Goal: Task Accomplishment & Management: Use online tool/utility

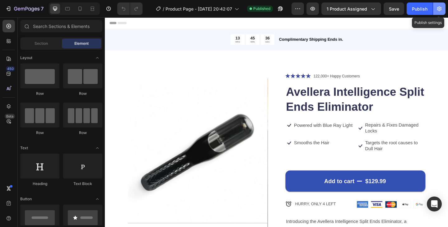
click at [439, 8] on icon "button" at bounding box center [439, 9] width 6 height 6
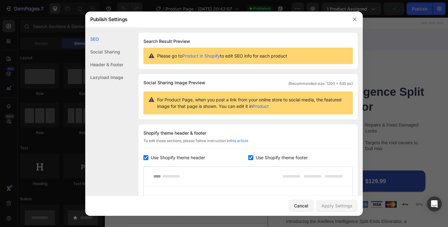
drag, startPoint x: 362, startPoint y: 59, endPoint x: 398, endPoint y: -17, distance: 84.5
click at [398, 0] on html "7 / Product Page - [DATE] 20:42:07 Published Preview 1 product assigned Publish…" at bounding box center [224, 0] width 448 height 0
click at [163, 72] on div "SEO Search Result Preview Please go to Product in Shopify to edit SEO info for …" at bounding box center [223, 174] width 277 height 283
click at [104, 53] on div "Social Sharing" at bounding box center [104, 51] width 38 height 13
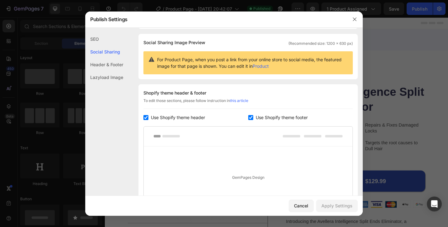
click at [107, 65] on div "Header & Footer" at bounding box center [104, 64] width 38 height 13
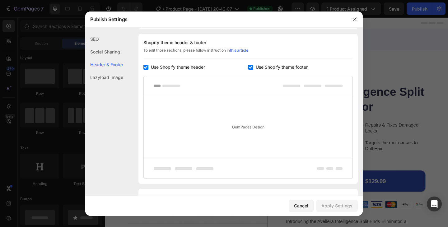
click at [106, 76] on div "Lazyload Image" at bounding box center [104, 77] width 38 height 13
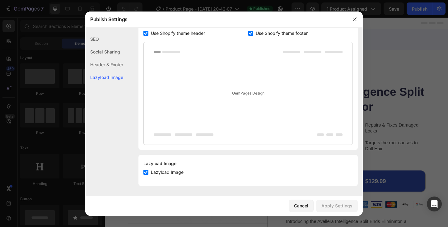
click at [97, 38] on div "SEO" at bounding box center [104, 39] width 38 height 13
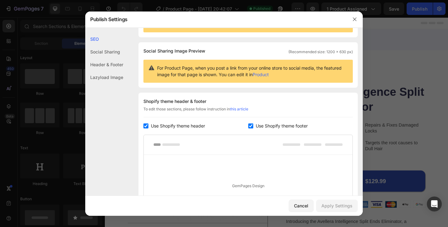
scroll to position [0, 0]
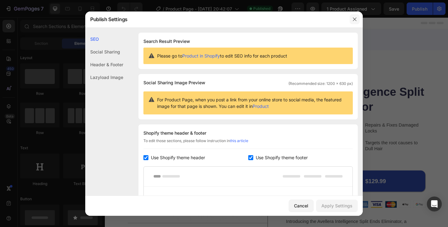
click at [354, 19] on icon "button" at bounding box center [354, 19] width 5 height 5
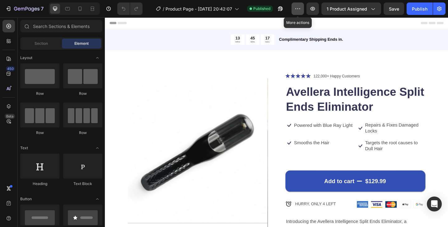
click at [298, 12] on icon "button" at bounding box center [297, 9] width 6 height 6
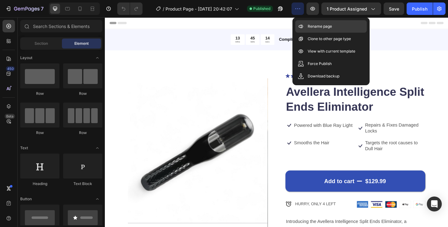
click at [307, 26] on p "Rename page" at bounding box center [319, 26] width 24 height 6
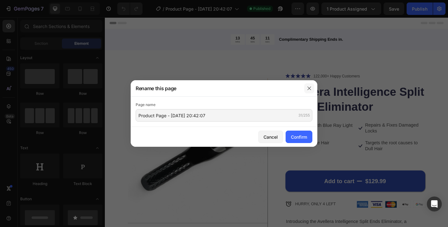
click at [308, 86] on icon "button" at bounding box center [309, 88] width 5 height 5
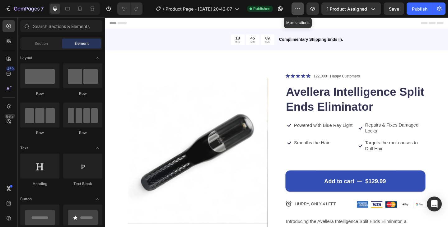
click at [298, 8] on icon "button" at bounding box center [297, 9] width 6 height 6
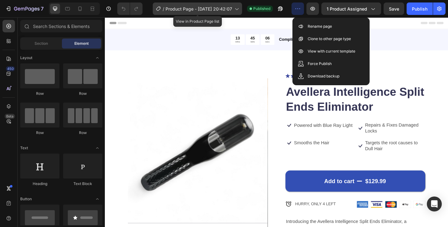
click at [237, 9] on icon at bounding box center [236, 9] width 6 height 6
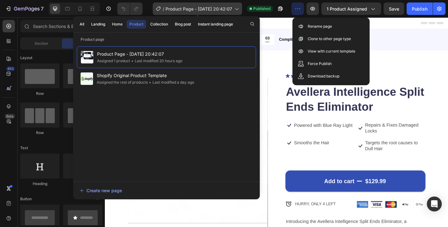
click at [237, 9] on icon at bounding box center [236, 9] width 6 height 6
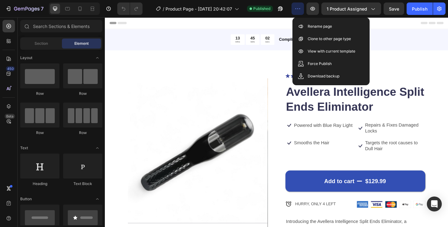
click at [256, 24] on div "Header" at bounding box center [291, 23] width 363 height 12
click at [297, 10] on icon "button" at bounding box center [297, 9] width 6 height 6
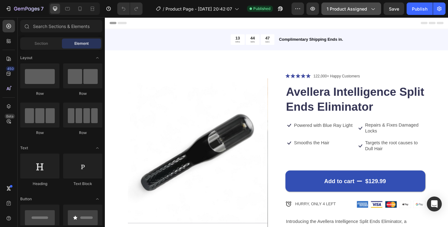
click at [373, 12] on button "1 product assigned" at bounding box center [351, 8] width 60 height 12
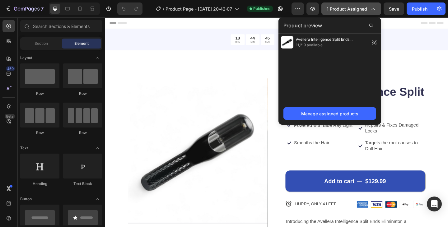
click at [373, 12] on button "1 product assigned" at bounding box center [351, 8] width 60 height 12
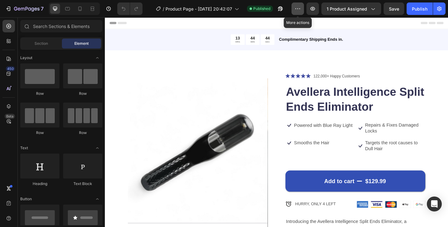
click at [297, 12] on button "button" at bounding box center [297, 8] width 12 height 12
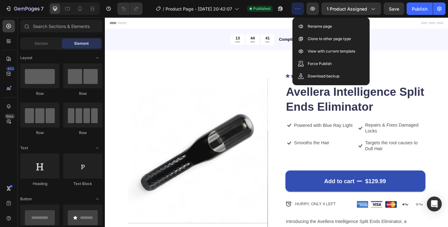
click at [296, 12] on button "button" at bounding box center [297, 8] width 12 height 12
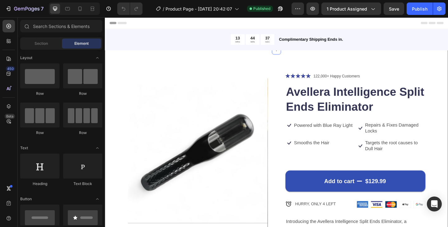
click at [447, 57] on div "Product Images Icon Icon Icon Icon Icon Icon List 122,000+ Happy Customers Text…" at bounding box center [291, 200] width 373 height 295
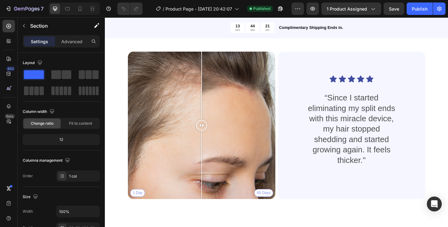
scroll to position [738, 0]
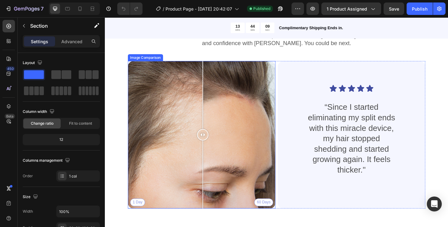
click at [211, 146] on div at bounding box center [211, 145] width 12 height 12
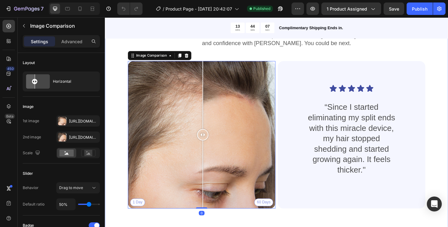
click at [113, 124] on div "Real People. Real Hair Results Heading Thousands have seen visible improvements…" at bounding box center [291, 135] width 373 height 251
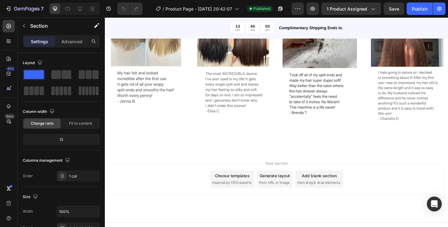
scroll to position [1020, 0]
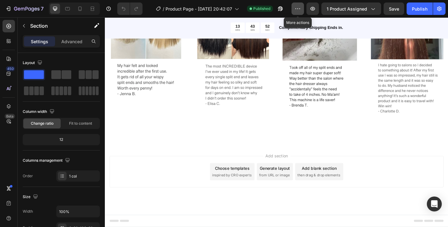
click at [296, 11] on icon "button" at bounding box center [297, 9] width 6 height 6
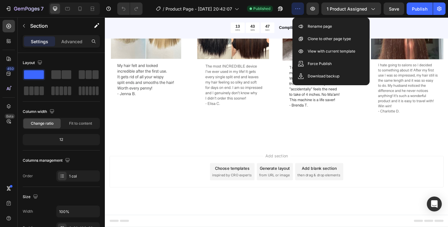
click at [296, 12] on button "button" at bounding box center [297, 8] width 12 height 12
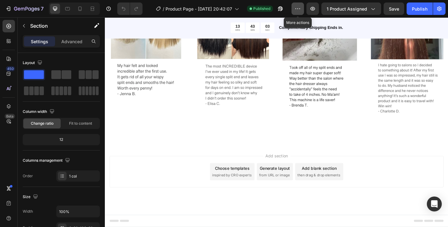
click at [298, 10] on icon "button" at bounding box center [297, 9] width 6 height 6
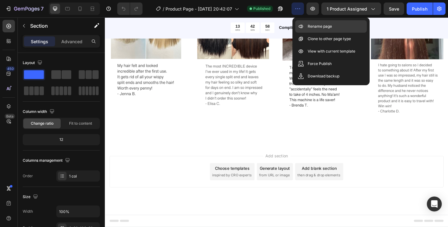
click at [308, 27] on p "Rename page" at bounding box center [319, 26] width 24 height 6
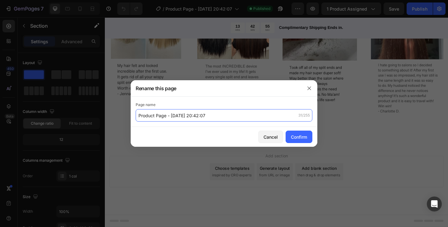
click at [227, 115] on input "Product Page - [DATE] 20:42:07" at bounding box center [224, 115] width 177 height 12
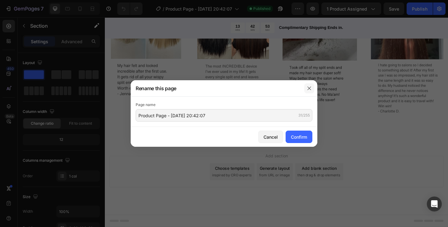
click at [308, 88] on icon "button" at bounding box center [309, 88] width 5 height 5
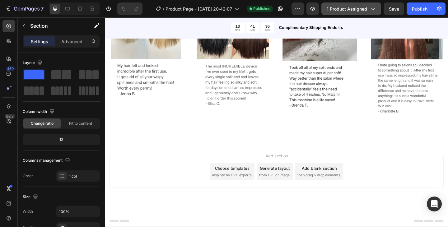
click at [375, 10] on icon "button" at bounding box center [372, 9] width 6 height 6
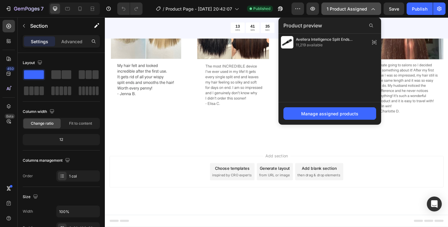
click at [375, 10] on icon "button" at bounding box center [372, 9] width 3 height 2
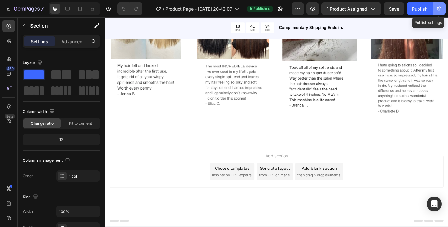
click at [441, 11] on icon "button" at bounding box center [439, 9] width 6 height 6
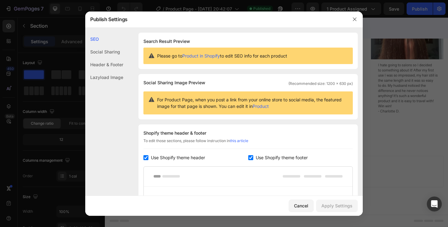
click at [113, 78] on div "Lazyload Image" at bounding box center [104, 77] width 38 height 13
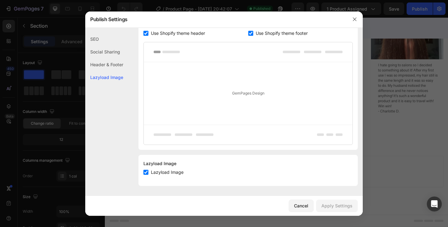
click at [108, 61] on div "Header & Footer" at bounding box center [104, 64] width 38 height 13
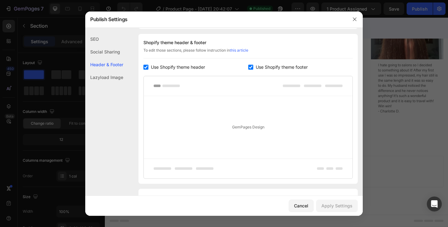
click at [106, 49] on div "Social Sharing" at bounding box center [104, 51] width 38 height 13
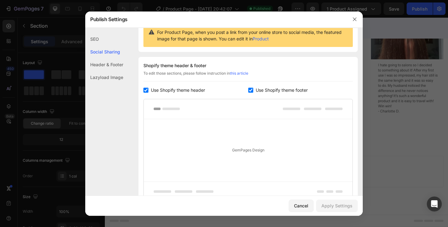
scroll to position [40, 0]
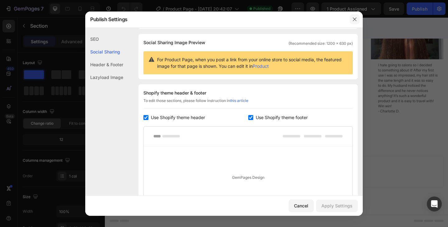
click at [355, 20] on icon "button" at bounding box center [354, 18] width 3 height 3
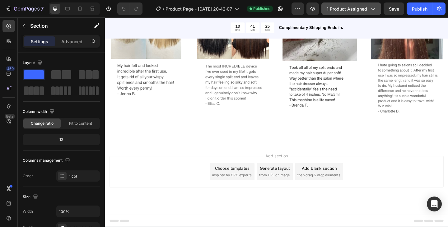
click at [374, 10] on icon "button" at bounding box center [372, 9] width 6 height 6
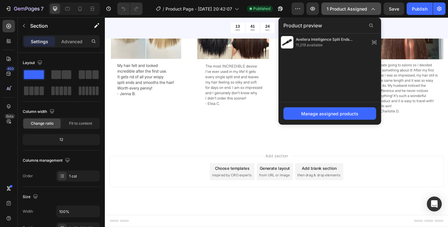
click at [374, 10] on icon "button" at bounding box center [372, 9] width 6 height 6
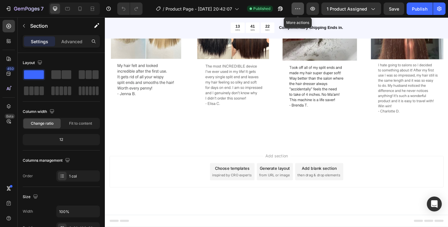
click at [300, 10] on icon "button" at bounding box center [297, 9] width 6 height 6
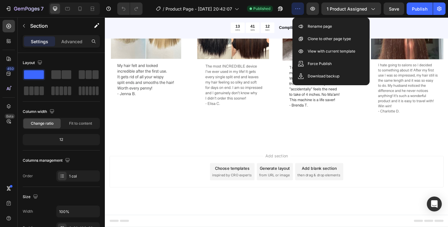
click at [298, 11] on icon "button" at bounding box center [297, 9] width 6 height 6
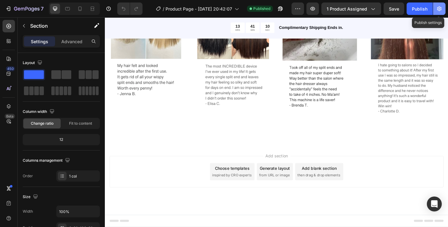
click at [442, 9] on button "button" at bounding box center [439, 8] width 12 height 12
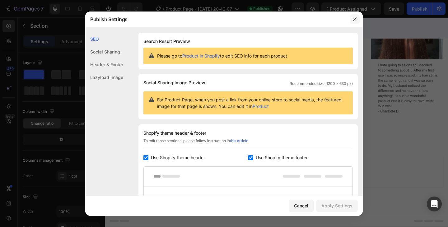
click at [354, 19] on icon "button" at bounding box center [354, 19] width 5 height 5
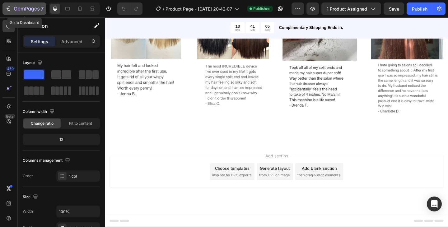
click at [23, 8] on icon "button" at bounding box center [23, 9] width 4 height 3
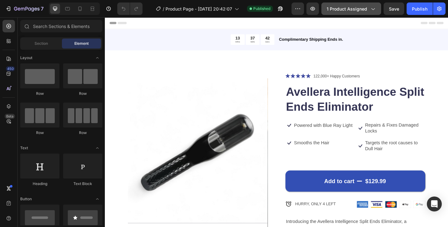
click at [372, 9] on icon "button" at bounding box center [372, 9] width 6 height 6
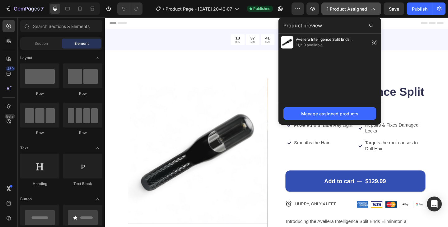
click at [372, 9] on icon "button" at bounding box center [372, 9] width 6 height 6
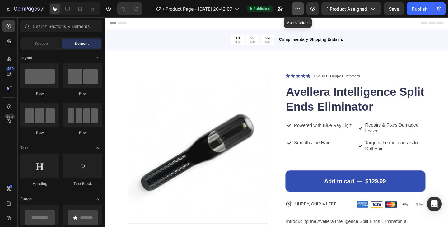
click at [299, 11] on icon "button" at bounding box center [297, 9] width 6 height 6
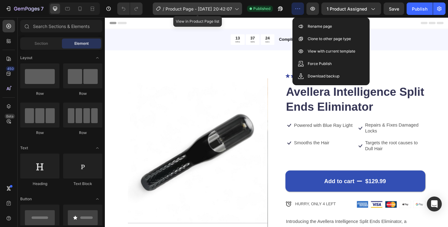
click at [206, 9] on span "Product Page - [DATE] 20:42:07" at bounding box center [198, 9] width 67 height 7
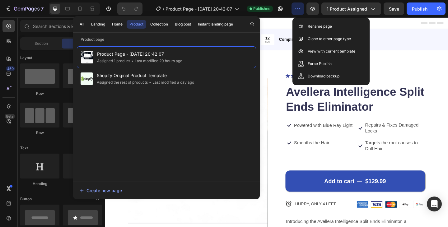
click at [301, 12] on button "button" at bounding box center [297, 8] width 12 height 12
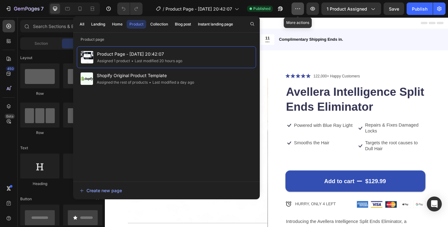
click at [301, 12] on button "button" at bounding box center [297, 8] width 12 height 12
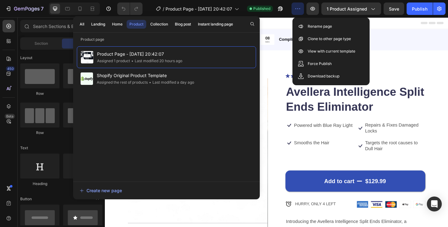
click at [301, 12] on button "button" at bounding box center [297, 8] width 12 height 12
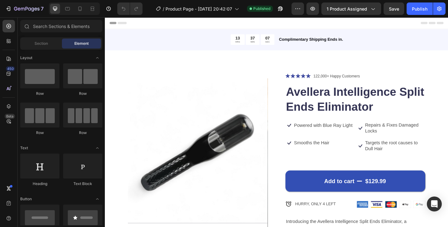
click at [301, 23] on div "Header" at bounding box center [291, 23] width 363 height 12
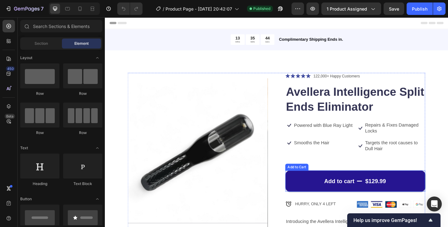
click at [346, 188] on button "Add to cart $129.99" at bounding box center [377, 195] width 152 height 23
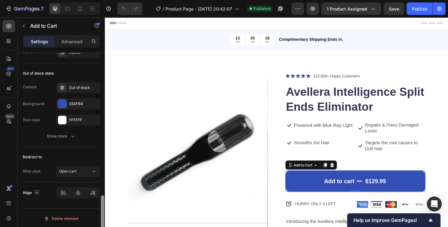
scroll to position [534, 0]
drag, startPoint x: 102, startPoint y: 95, endPoint x: 93, endPoint y: 240, distance: 145.1
click at [93, 0] on html "7 / Product Page - Sep 25, 20:42:07 Published Preview 1 product assigned Save P…" at bounding box center [224, 0] width 448 height 0
drag, startPoint x: 102, startPoint y: 205, endPoint x: 101, endPoint y: 212, distance: 7.3
click at [101, 212] on div at bounding box center [102, 219] width 3 height 51
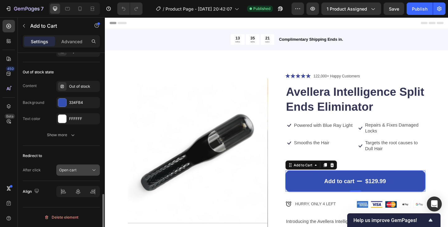
click at [91, 167] on icon at bounding box center [94, 170] width 6 height 6
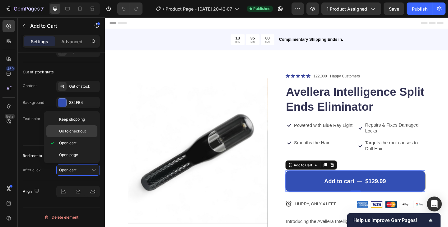
click at [67, 132] on span "Go to checkout" at bounding box center [72, 131] width 27 height 6
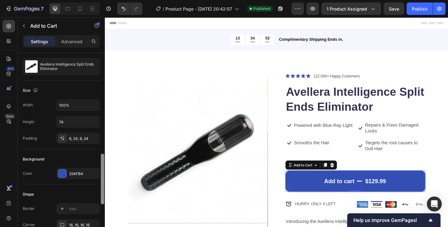
scroll to position [0, 0]
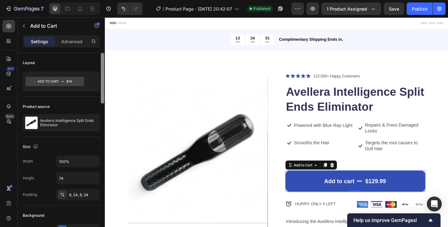
drag, startPoint x: 103, startPoint y: 205, endPoint x: 103, endPoint y: 42, distance: 162.9
click at [103, 42] on div "Settings Advanced Layout Product source Avellera Intelligence Split Ends Elimin…" at bounding box center [61, 140] width 87 height 210
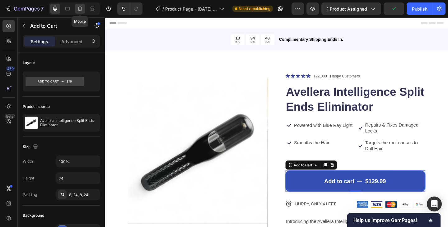
click at [78, 10] on icon at bounding box center [80, 9] width 6 height 6
type input "56"
type input "14"
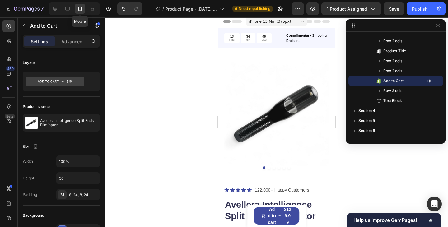
scroll to position [347, 0]
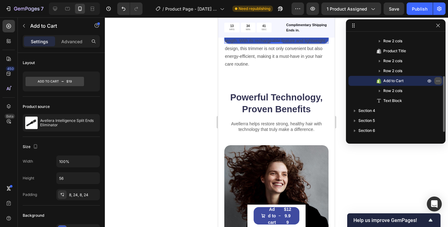
click at [438, 82] on icon "button" at bounding box center [437, 80] width 5 height 5
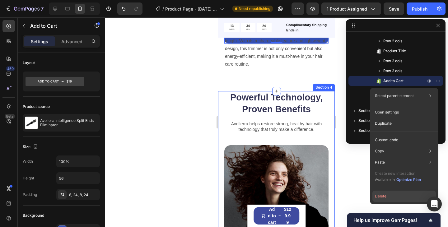
click at [381, 199] on button "Delete" at bounding box center [403, 196] width 63 height 11
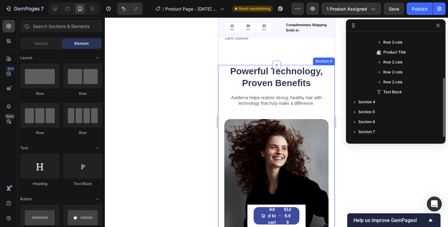
scroll to position [321, 0]
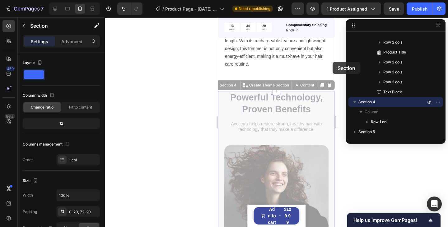
drag, startPoint x: 332, startPoint y: 89, endPoint x: 332, endPoint y: 62, distance: 27.4
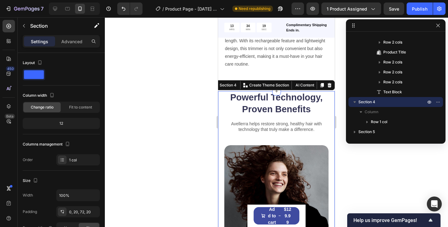
click at [339, 50] on div at bounding box center [276, 122] width 343 height 210
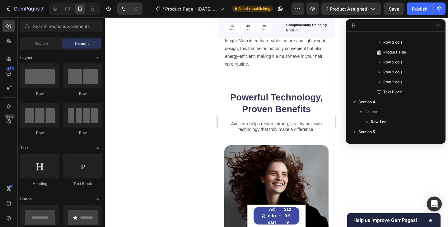
drag, startPoint x: 558, startPoint y: 99, endPoint x: 254, endPoint y: 59, distance: 306.6
click at [122, 11] on icon "Undo/Redo" at bounding box center [123, 9] width 6 height 6
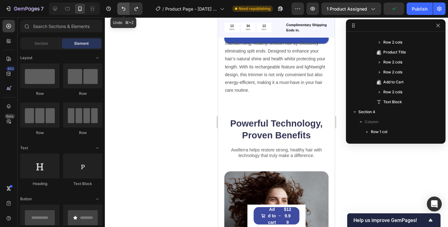
scroll to position [347, 0]
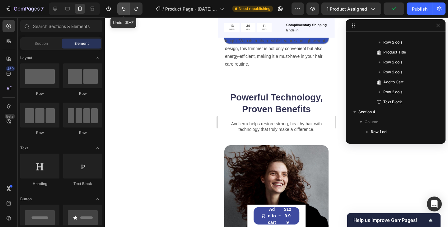
click at [122, 11] on icon "Undo/Redo" at bounding box center [123, 9] width 6 height 6
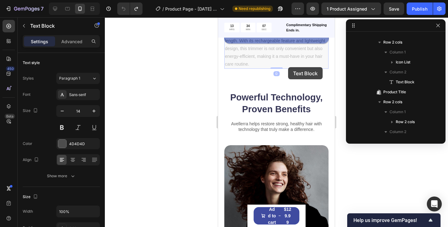
scroll to position [257, 0]
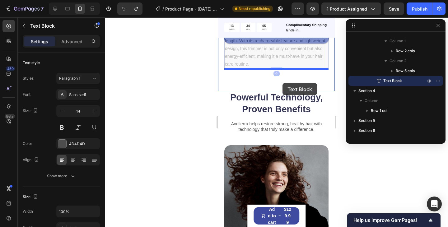
drag, startPoint x: 288, startPoint y: 47, endPoint x: 282, endPoint y: 82, distance: 35.0
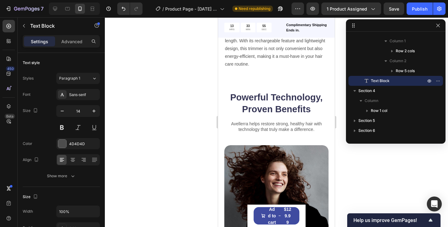
click at [339, 110] on div at bounding box center [276, 122] width 343 height 210
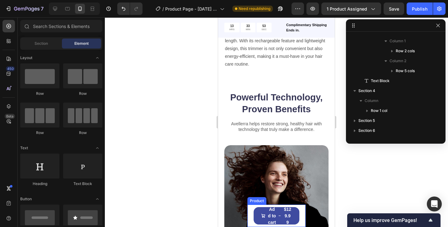
click at [301, 209] on div "Product Images Avellera Intelligence Split Ends Eliminator Product Title $129.9…" at bounding box center [276, 216] width 58 height 22
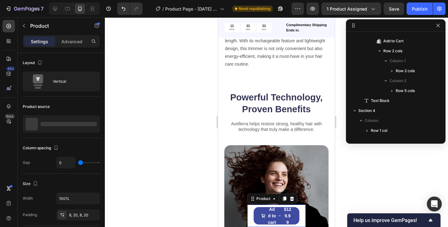
scroll to position [0, 0]
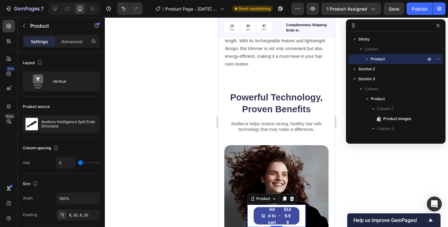
click at [302, 211] on div "Product Images Avellera Intelligence Split Ends Eliminator Product Title $129.9…" at bounding box center [276, 216] width 58 height 22
click at [437, 61] on icon "button" at bounding box center [437, 59] width 5 height 5
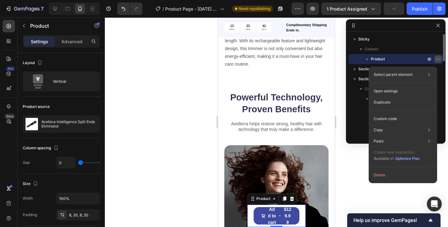
click at [436, 61] on icon "button" at bounding box center [437, 59] width 5 height 5
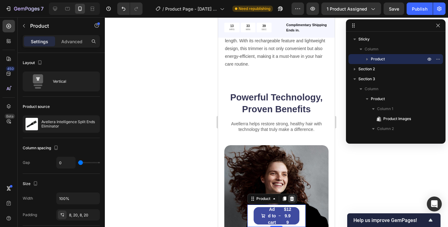
click at [292, 200] on icon at bounding box center [291, 198] width 4 height 4
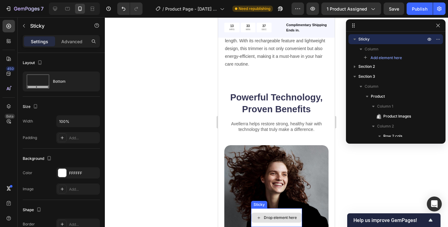
click at [270, 210] on div "Drop element here" at bounding box center [276, 217] width 51 height 19
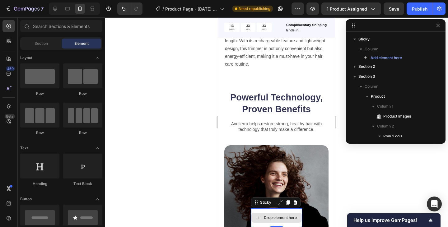
click at [271, 218] on div "Drop element here" at bounding box center [280, 217] width 33 height 5
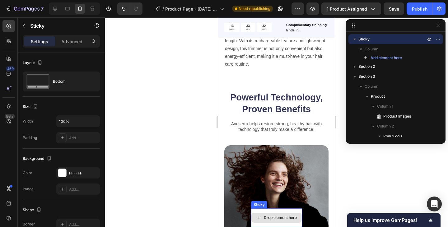
click at [271, 210] on div "Drop element here" at bounding box center [276, 217] width 51 height 19
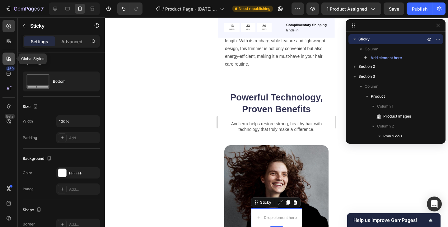
click at [9, 59] on icon at bounding box center [9, 59] width 6 height 6
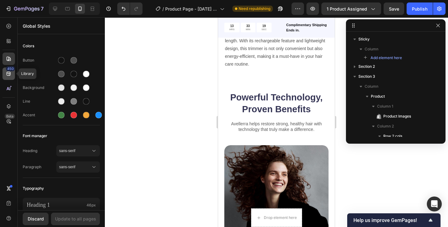
click at [9, 76] on icon at bounding box center [9, 74] width 6 height 6
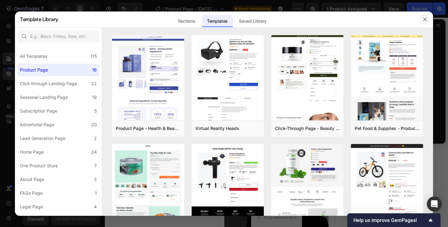
click at [425, 19] on icon "button" at bounding box center [424, 18] width 3 height 3
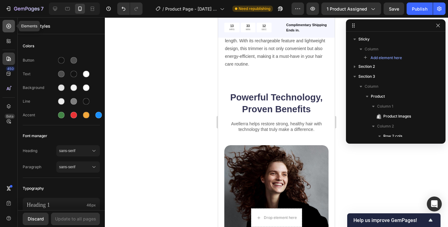
click at [10, 26] on icon at bounding box center [8, 26] width 2 height 2
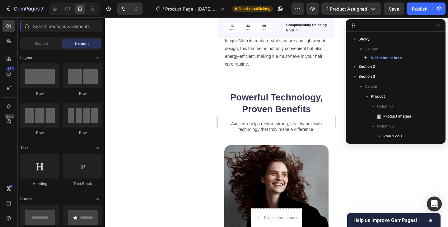
click at [48, 27] on input "text" at bounding box center [61, 26] width 82 height 12
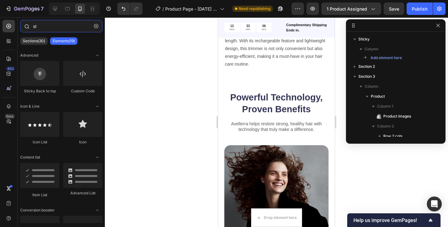
type input "s"
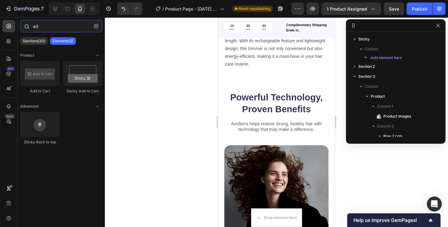
type input "a"
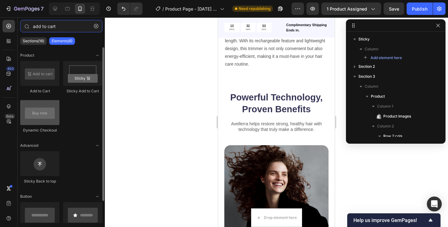
type input "add to cart"
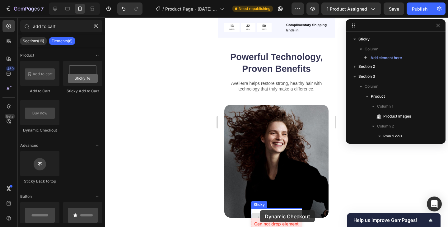
scroll to position [397, 0]
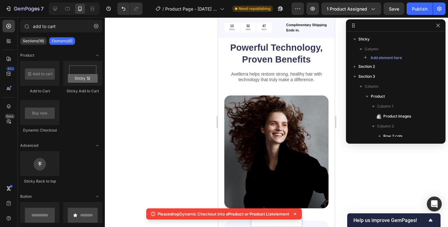
click at [300, 212] on div "Please drop Dynamic Checkout into a Product or Product List element" at bounding box center [223, 213] width 155 height 11
click at [296, 214] on icon at bounding box center [295, 214] width 6 height 6
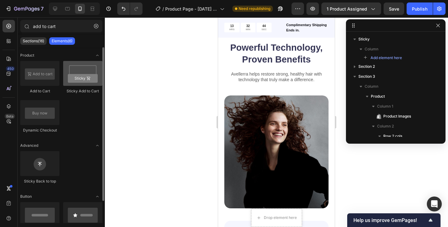
click at [84, 74] on div at bounding box center [82, 73] width 39 height 25
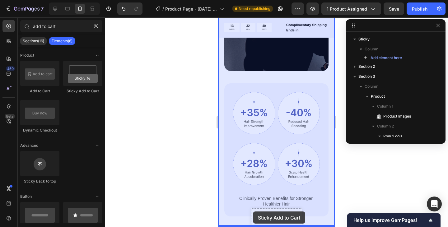
drag, startPoint x: 300, startPoint y: 91, endPoint x: 252, endPoint y: 211, distance: 128.6
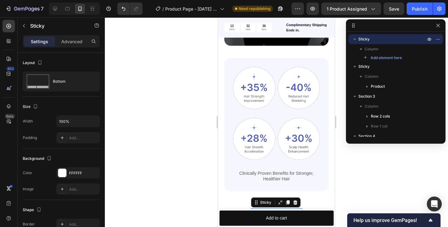
click at [280, 208] on div "Drop element here" at bounding box center [276, 217] width 51 height 19
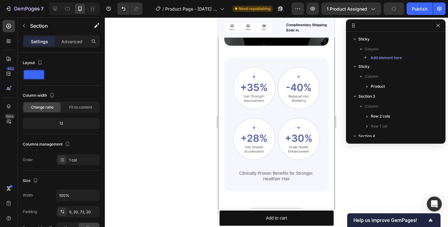
scroll to position [94, 0]
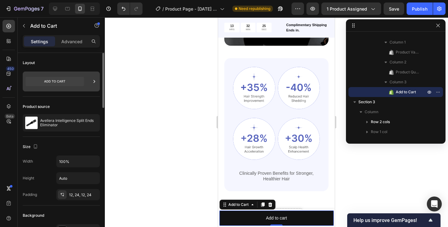
click at [64, 81] on icon at bounding box center [54, 81] width 21 height 2
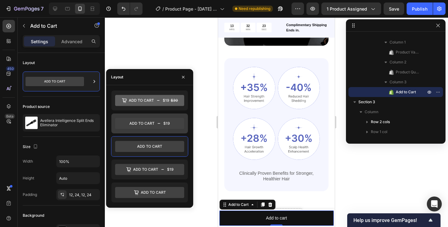
click at [149, 124] on icon at bounding box center [141, 123] width 25 height 3
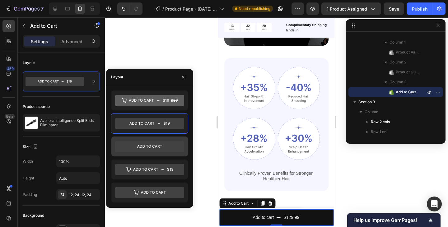
click at [151, 144] on icon at bounding box center [149, 146] width 69 height 11
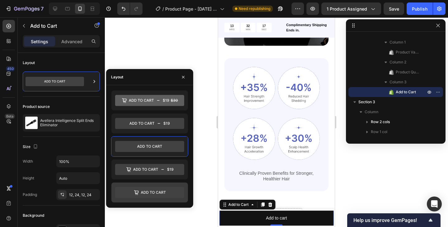
click at [151, 193] on icon at bounding box center [149, 192] width 69 height 11
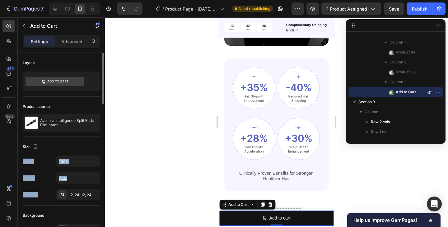
drag, startPoint x: 84, startPoint y: 144, endPoint x: 82, endPoint y: 205, distance: 61.0
click at [82, 204] on div "Size Width 100% Height Auto Padding 12, 24, 12, 24" at bounding box center [61, 171] width 77 height 69
click at [82, 211] on div "Background" at bounding box center [61, 215] width 77 height 10
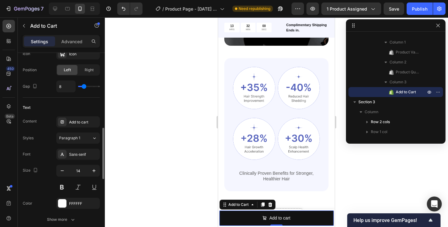
scroll to position [298, 0]
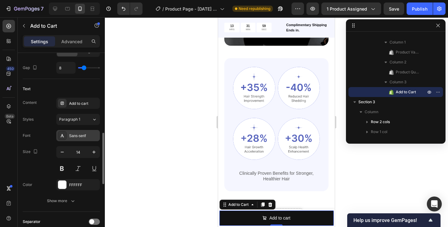
click at [79, 136] on div "Sans-serif" at bounding box center [83, 136] width 29 height 6
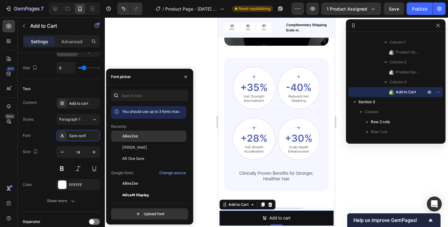
click at [132, 136] on span "ABeeZee" at bounding box center [130, 136] width 16 height 6
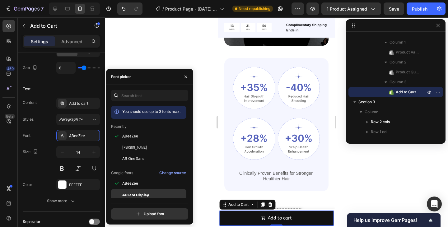
click at [135, 196] on span "ADLaM Display" at bounding box center [135, 195] width 27 height 6
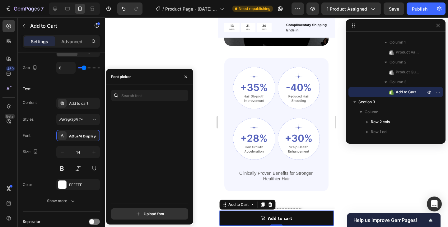
scroll to position [17612, 0]
click at [149, 214] on input "file" at bounding box center [162, 214] width 155 height 11
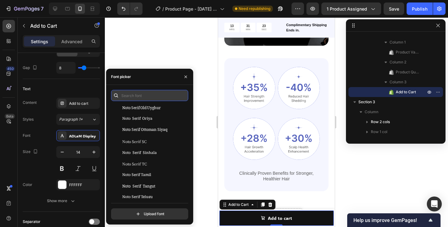
click at [147, 96] on input "text" at bounding box center [149, 95] width 77 height 11
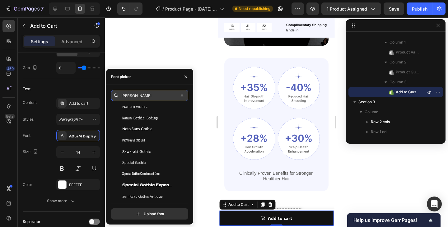
scroll to position [0, 0]
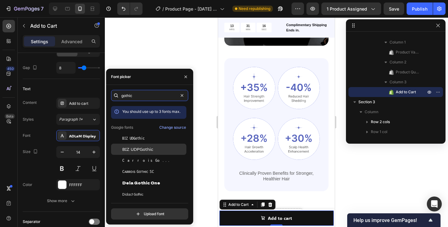
type input "gothic"
click at [155, 152] on div "BIZ UDPGothic" at bounding box center [153, 149] width 63 height 6
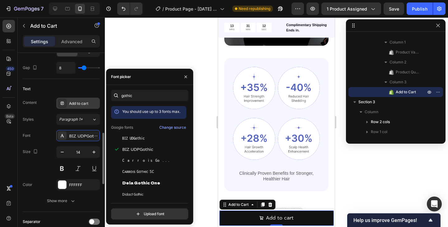
click at [90, 103] on div "Add to cart" at bounding box center [83, 104] width 29 height 6
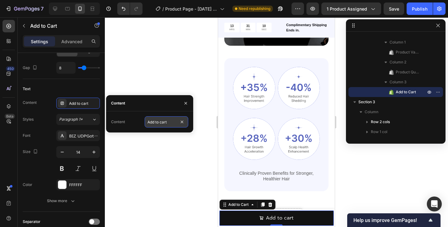
click at [152, 122] on input "Add to cart" at bounding box center [167, 121] width 44 height 11
type input "ADD TO CART"
click at [186, 161] on div at bounding box center [276, 122] width 343 height 210
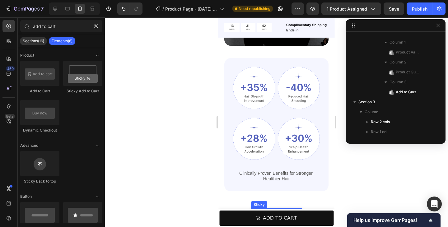
click at [280, 209] on div "Drop element here" at bounding box center [276, 217] width 51 height 19
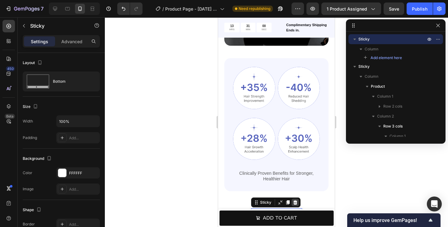
click at [295, 202] on icon at bounding box center [295, 202] width 5 height 5
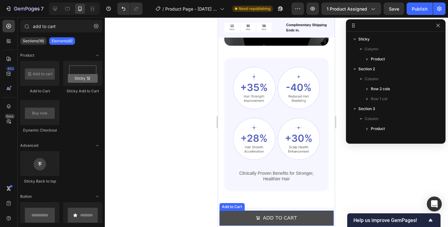
click at [313, 215] on button "ADD TO CART" at bounding box center [276, 217] width 114 height 15
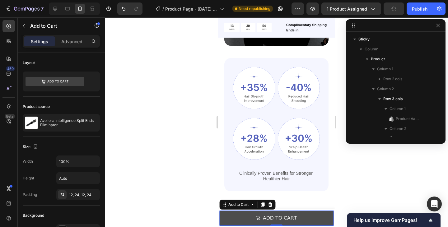
scroll to position [78, 0]
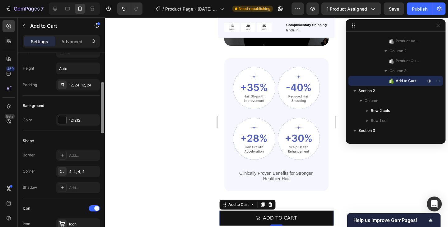
drag, startPoint x: 102, startPoint y: 88, endPoint x: 103, endPoint y: 118, distance: 30.2
click at [103, 118] on div at bounding box center [102, 107] width 3 height 51
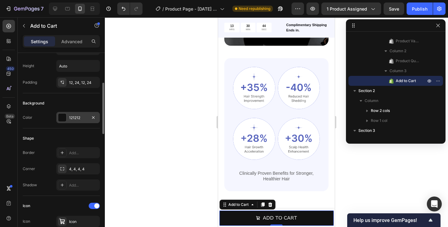
click at [62, 118] on div at bounding box center [62, 117] width 8 height 8
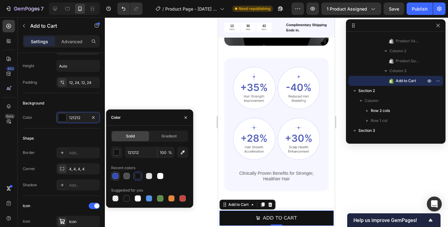
click at [117, 178] on div at bounding box center [115, 176] width 6 height 6
type input "334FB4"
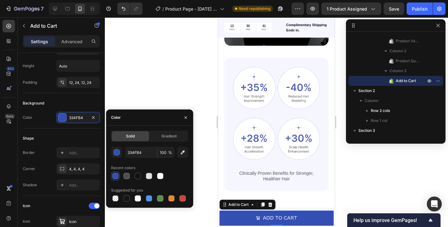
click at [205, 93] on div at bounding box center [276, 122] width 343 height 210
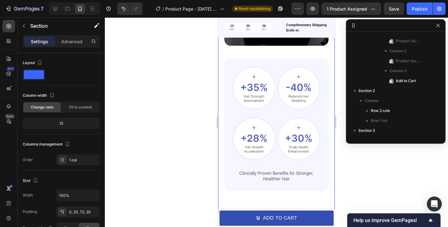
scroll to position [167, 0]
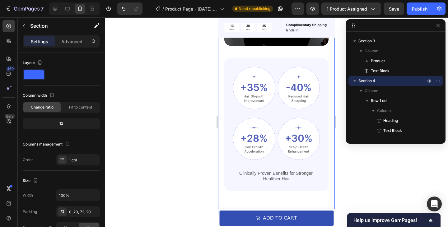
click at [340, 110] on div at bounding box center [276, 122] width 343 height 210
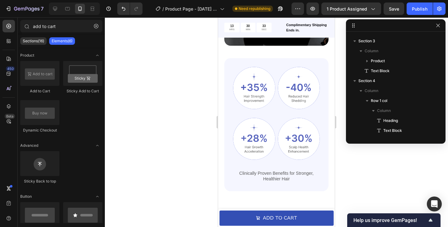
click at [340, 113] on div at bounding box center [276, 122] width 343 height 210
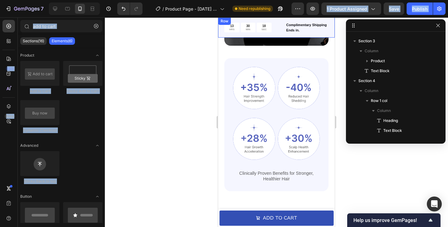
drag, startPoint x: 557, startPoint y: 131, endPoint x: 270, endPoint y: 64, distance: 294.0
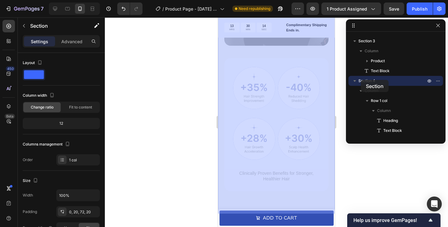
drag, startPoint x: 333, startPoint y: 126, endPoint x: 359, endPoint y: 80, distance: 53.1
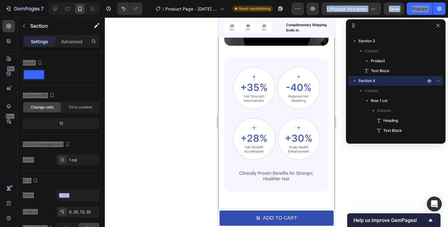
click at [342, 104] on div at bounding box center [276, 122] width 343 height 210
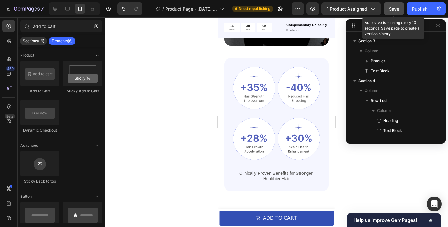
click at [391, 11] on span "Save" at bounding box center [394, 8] width 10 height 5
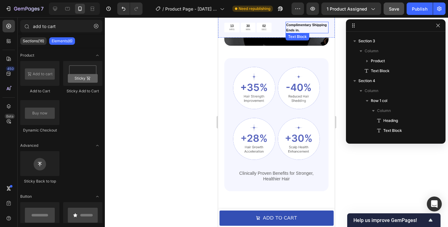
click at [295, 27] on p "Complimentary Shipping Ends in." at bounding box center [307, 27] width 42 height 10
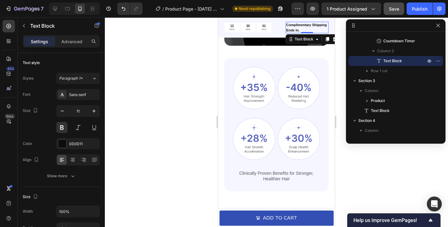
click at [302, 30] on p "Complimentary Shipping Ends in." at bounding box center [307, 27] width 42 height 10
click at [302, 29] on p "Complimentary Shipping Ends in." at bounding box center [307, 27] width 42 height 10
drag, startPoint x: 302, startPoint y: 29, endPoint x: 285, endPoint y: 23, distance: 18.2
click at [285, 23] on div "13 HRS 30 MIN 00 SEC Countdown Timer Complimentary Shipping Ends in. Text Block…" at bounding box center [276, 27] width 117 height 20
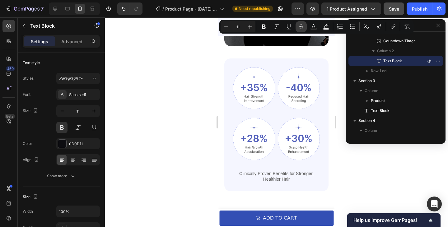
scroll to position [556, 0]
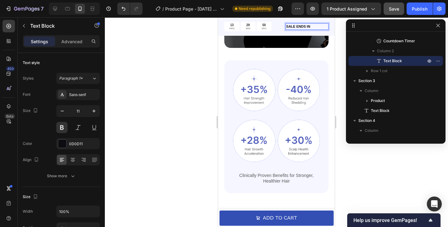
click at [340, 49] on div at bounding box center [276, 122] width 343 height 210
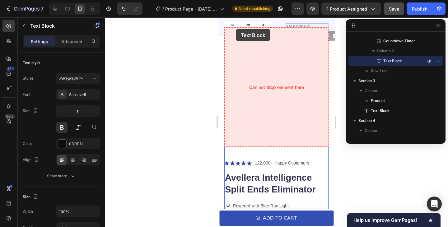
scroll to position [0, 0]
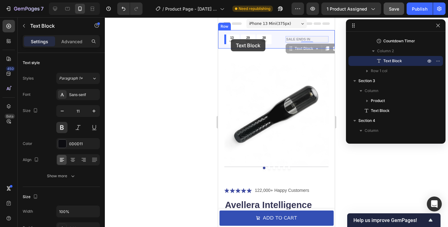
drag, startPoint x: 299, startPoint y: 25, endPoint x: 230, endPoint y: 39, distance: 70.4
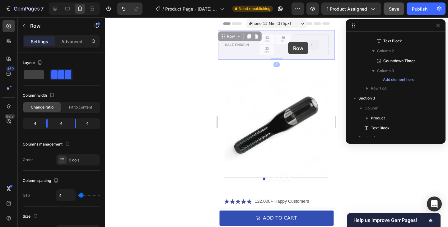
scroll to position [108, 0]
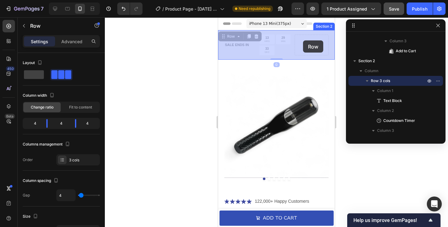
drag, startPoint x: 320, startPoint y: 40, endPoint x: 303, endPoint y: 40, distance: 17.4
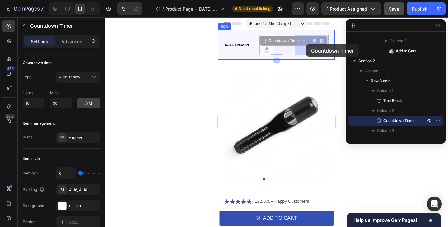
drag, startPoint x: 271, startPoint y: 46, endPoint x: 306, endPoint y: 44, distance: 34.5
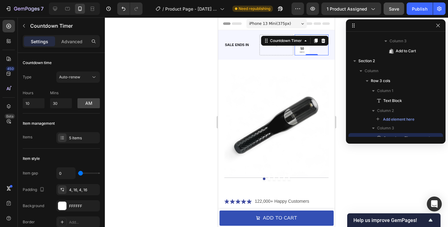
click at [312, 49] on div "13 HRS 11 MIN 50 SEC" at bounding box center [311, 45] width 34 height 21
click at [340, 51] on div at bounding box center [276, 122] width 343 height 210
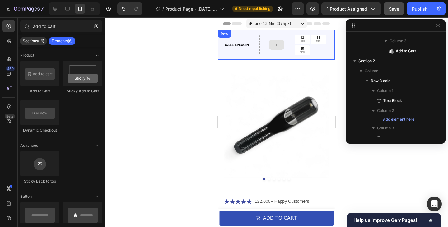
click at [289, 42] on div at bounding box center [276, 45] width 34 height 21
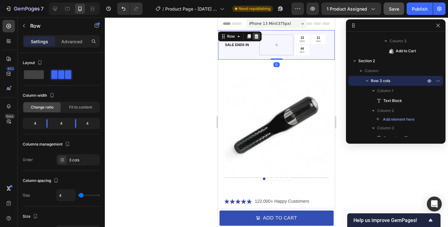
click at [256, 37] on icon at bounding box center [256, 36] width 5 height 5
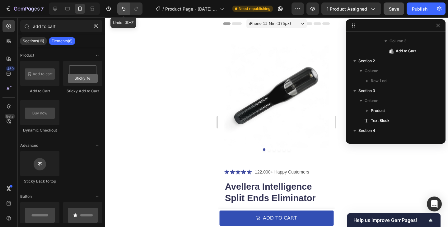
click at [124, 9] on icon "Undo/Redo" at bounding box center [123, 9] width 6 height 6
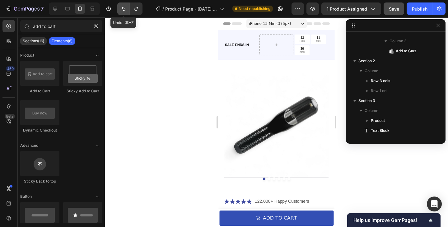
click at [124, 9] on icon "Undo/Redo" at bounding box center [123, 9] width 6 height 6
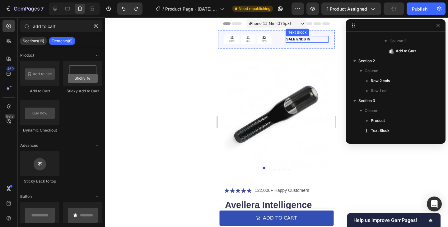
click at [309, 38] on p "SALE ENDS IN" at bounding box center [307, 39] width 42 height 5
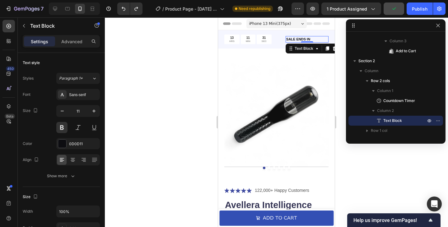
click at [314, 39] on p "SALE ENDS IN" at bounding box center [307, 39] width 42 height 5
click at [342, 89] on div at bounding box center [276, 122] width 343 height 210
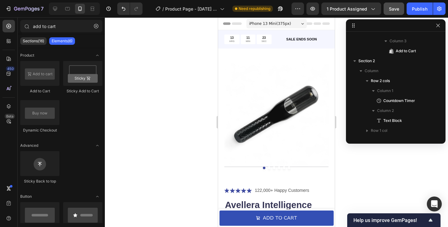
click at [440, 26] on icon "button" at bounding box center [437, 25] width 5 height 5
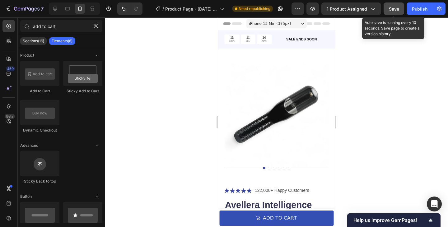
click at [393, 12] on button "Save" at bounding box center [393, 8] width 21 height 12
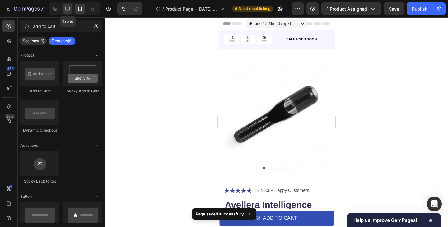
click at [67, 11] on icon at bounding box center [67, 9] width 6 height 6
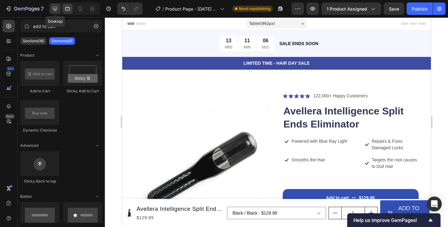
click at [57, 10] on icon at bounding box center [55, 9] width 6 height 6
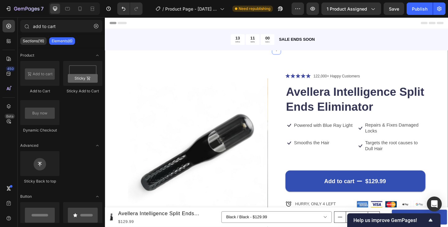
click at [447, 136] on div "Product Images Icon Icon Icon Icon Icon Icon List 122,000+ Happy Customers Text…" at bounding box center [291, 218] width 373 height 330
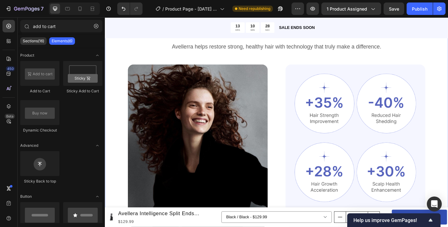
scroll to position [381, 0]
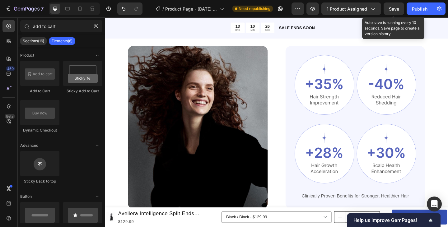
click at [395, 10] on span "Save" at bounding box center [394, 8] width 10 height 5
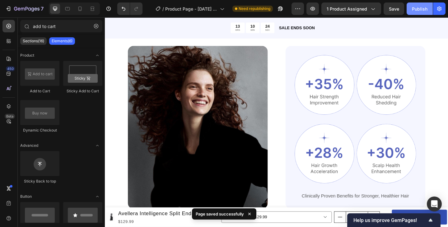
click at [415, 11] on div "Publish" at bounding box center [420, 9] width 16 height 7
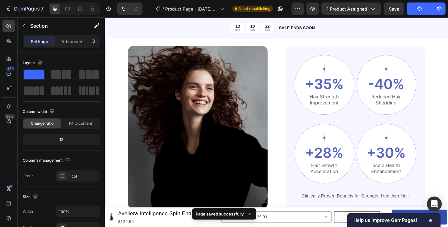
click at [447, 126] on div "Powerful Technology, Proven Benefits Heading Avellerra helps restore strong, he…" at bounding box center [291, 129] width 373 height 255
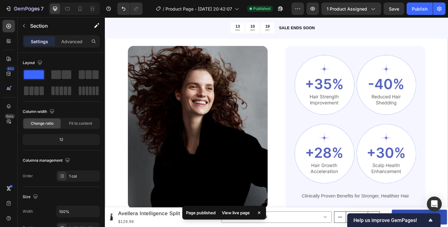
click at [447, 86] on div "Powerful Technology, Proven Benefits Heading Avellerra helps restore strong, he…" at bounding box center [291, 129] width 373 height 255
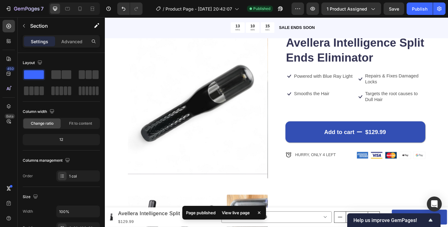
scroll to position [45, 0]
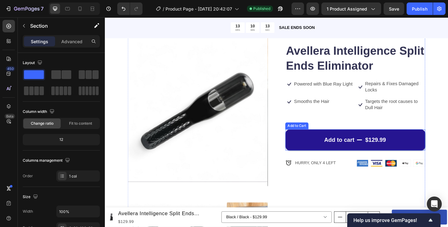
click at [413, 152] on button "Add to cart $129.99" at bounding box center [377, 150] width 152 height 23
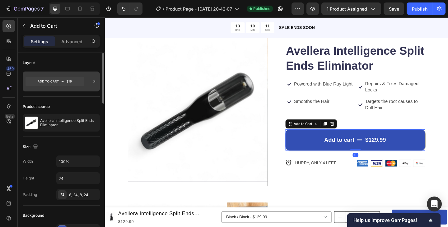
click at [68, 82] on icon at bounding box center [54, 81] width 58 height 9
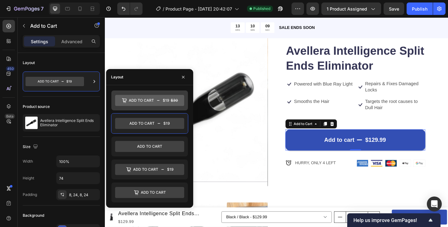
click at [164, 105] on icon at bounding box center [149, 100] width 69 height 11
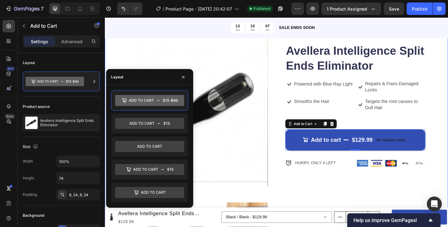
click at [447, 114] on div "Product Images Icon Icon Icon Icon Icon Icon List 122,000+ Happy Customers Text…" at bounding box center [291, 173] width 373 height 330
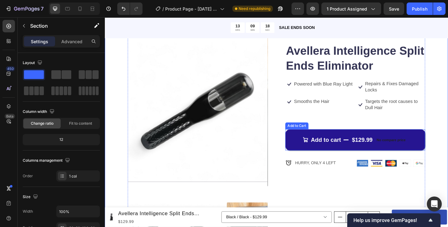
click at [348, 142] on button "Add to cart $129.99 No compare price" at bounding box center [377, 150] width 152 height 23
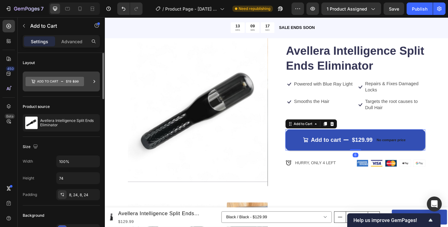
click at [68, 81] on icon at bounding box center [54, 81] width 58 height 9
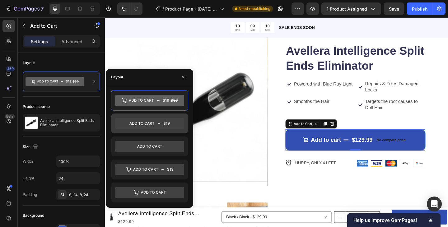
click at [157, 124] on icon at bounding box center [149, 123] width 69 height 11
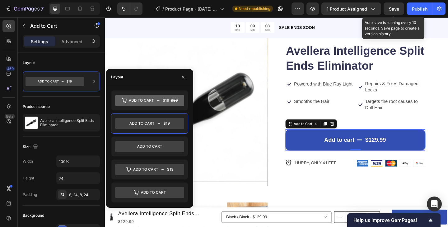
click at [395, 10] on span "Save" at bounding box center [394, 8] width 10 height 5
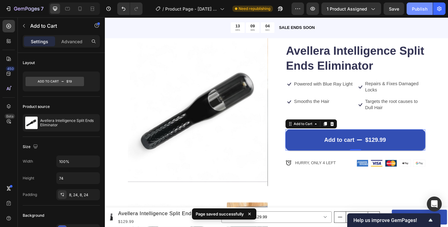
click at [421, 11] on div "Publish" at bounding box center [420, 9] width 16 height 7
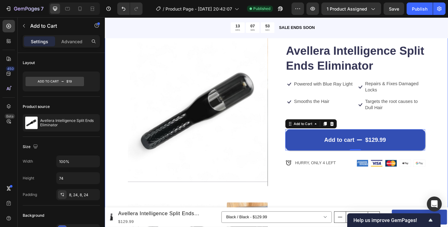
click at [447, 67] on div "Product Images Icon Icon Icon Icon Icon Icon List 122,000+ Happy Customers Text…" at bounding box center [291, 173] width 373 height 330
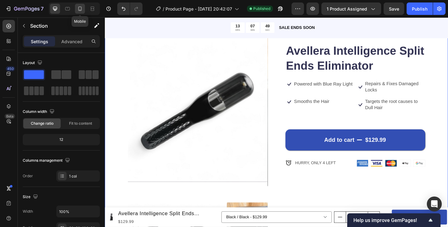
click at [83, 9] on icon at bounding box center [80, 9] width 6 height 6
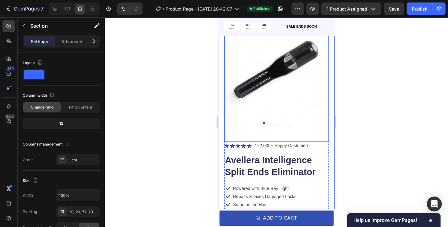
scroll to position [9, 0]
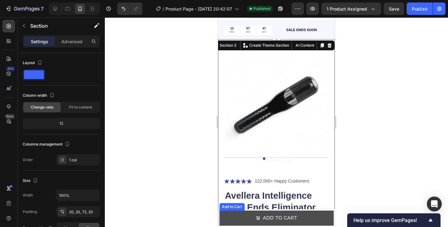
click at [306, 216] on button "ADD TO CART" at bounding box center [276, 217] width 114 height 15
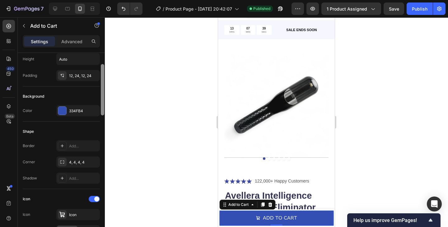
scroll to position [120, 0]
drag, startPoint x: 103, startPoint y: 99, endPoint x: 101, endPoint y: 131, distance: 32.4
click at [101, 131] on div at bounding box center [102, 110] width 3 height 51
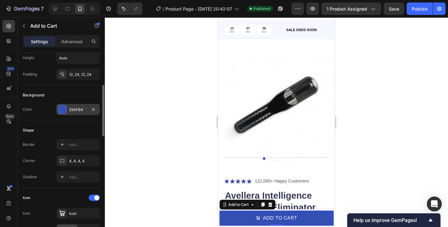
click at [65, 108] on div at bounding box center [62, 109] width 8 height 8
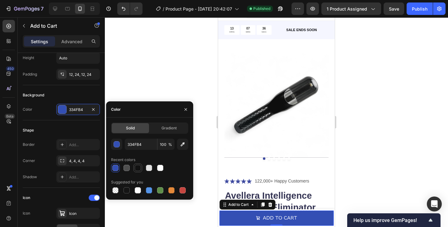
click at [137, 168] on div at bounding box center [138, 168] width 6 height 6
type input "121212"
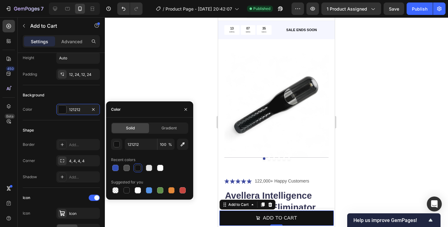
click at [178, 78] on div at bounding box center [276, 122] width 343 height 210
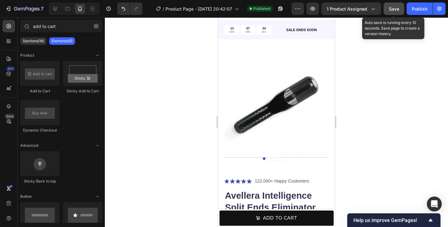
click at [399, 7] on button "Save" at bounding box center [393, 8] width 21 height 12
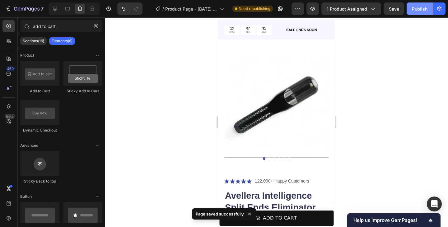
click at [420, 10] on div "Publish" at bounding box center [420, 9] width 16 height 7
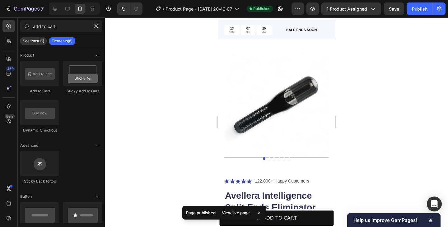
click at [175, 138] on div at bounding box center [276, 122] width 343 height 210
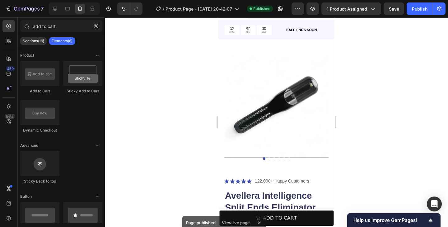
click at [200, 181] on div at bounding box center [276, 122] width 343 height 210
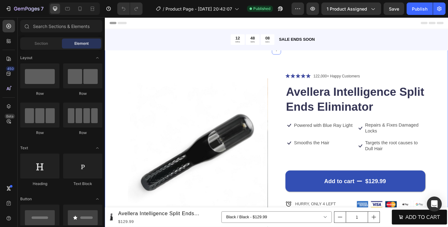
click at [447, 62] on div "Product Images Icon Icon Icon Icon Icon Icon List 122,000+ Happy Customers Text…" at bounding box center [291, 218] width 373 height 330
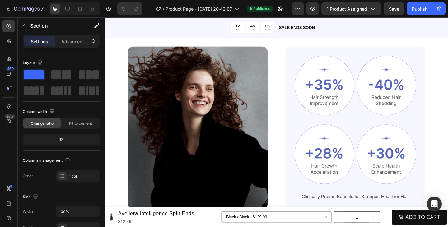
scroll to position [373, 0]
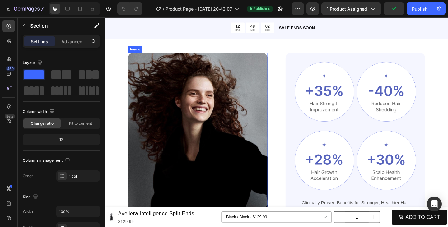
click at [224, 108] on img at bounding box center [206, 144] width 152 height 177
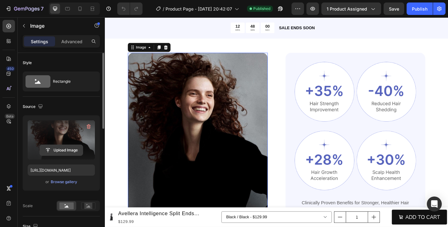
click at [68, 146] on input "file" at bounding box center [61, 150] width 43 height 11
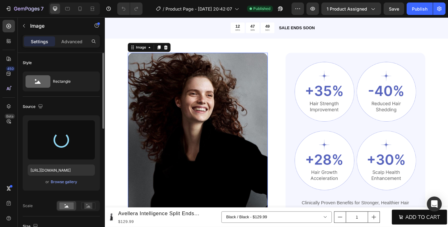
type input "https://cdn.shopify.com/s/files/1/0700/6810/9448/files/gempages_586075959208182…"
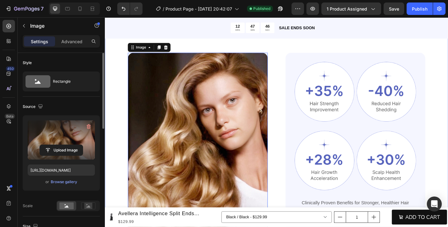
click at [447, 93] on div "Powerful Technology, Proven Benefits Heading Avellerra helps restore strong, he…" at bounding box center [291, 152] width 373 height 284
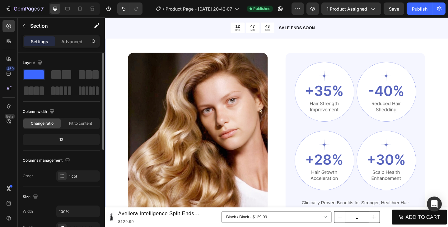
click at [447, 106] on div "Powerful Technology, Proven Benefits Heading Avellerra helps restore strong, he…" at bounding box center [291, 152] width 373 height 284
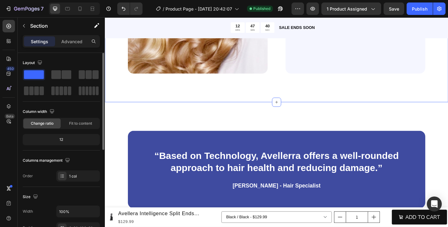
scroll to position [597, 0]
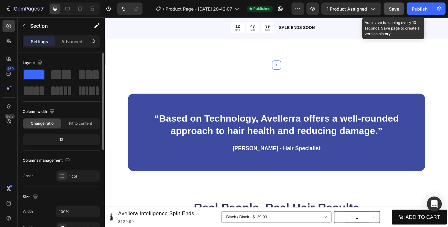
click at [396, 10] on span "Save" at bounding box center [394, 8] width 10 height 5
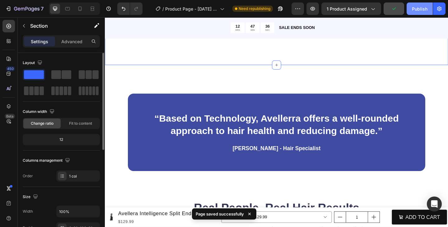
click at [418, 10] on div "Publish" at bounding box center [420, 9] width 16 height 7
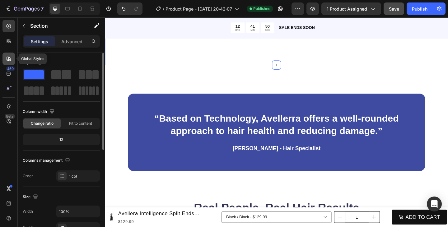
click at [9, 61] on icon at bounding box center [9, 59] width 6 height 6
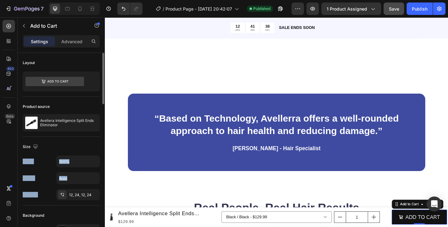
drag, startPoint x: 72, startPoint y: 142, endPoint x: 66, endPoint y: 208, distance: 66.8
click at [66, 209] on div "Background Color 121212" at bounding box center [61, 222] width 77 height 35
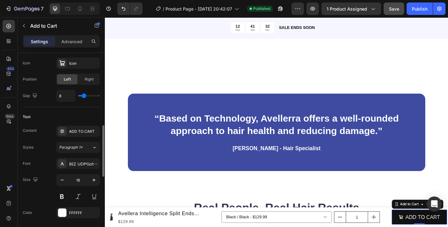
scroll to position [280, 0]
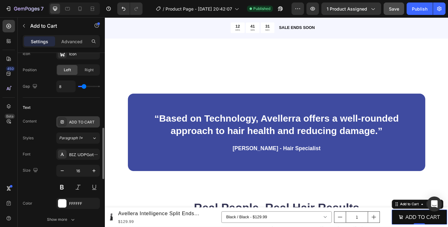
click at [95, 122] on div "ADD TO CART" at bounding box center [83, 122] width 29 height 6
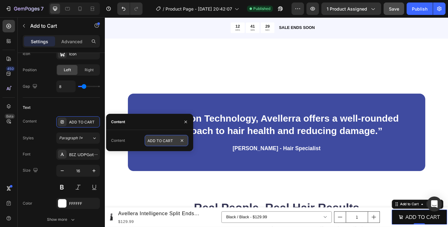
click at [174, 142] on input "ADD TO CART" at bounding box center [167, 140] width 44 height 11
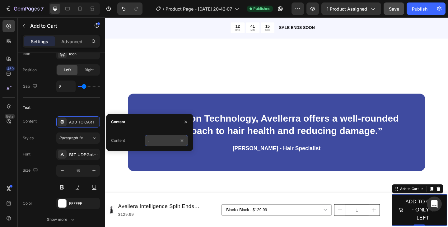
scroll to position [0, 25]
click at [163, 141] on input "ADD TO CART - ONLY 4 LEFT" at bounding box center [167, 140] width 44 height 11
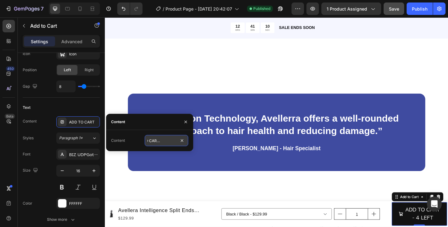
scroll to position [0, 13]
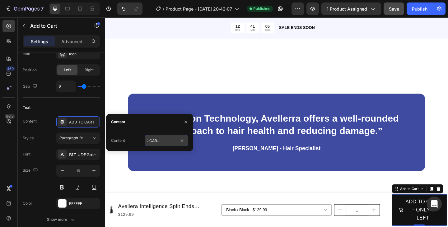
type input "ADD TO CART - ONLY 4 LEFT"
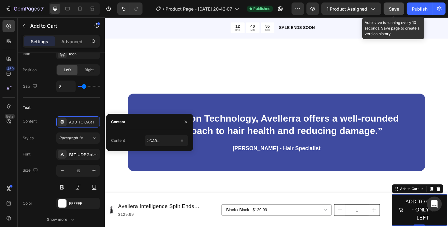
click at [391, 9] on span "Save" at bounding box center [394, 8] width 10 height 5
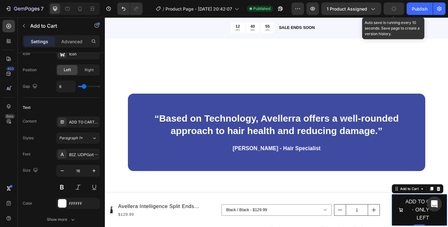
scroll to position [0, 0]
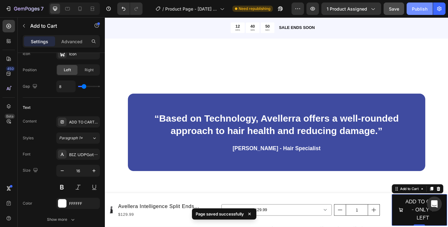
click at [414, 9] on div "Publish" at bounding box center [420, 9] width 16 height 7
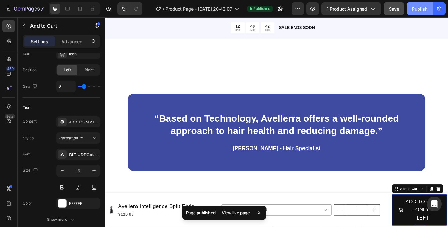
click at [418, 11] on div "Publish" at bounding box center [420, 9] width 16 height 7
